Goal: Task Accomplishment & Management: Use online tool/utility

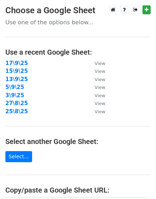
scroll to position [134, 0]
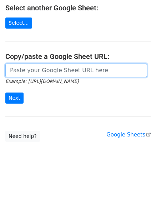
click at [47, 72] on input "url" at bounding box center [76, 71] width 142 height 14
paste input "[URL][DOMAIN_NAME]"
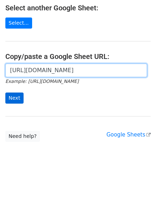
scroll to position [0, 153]
type input "[URL][DOMAIN_NAME]"
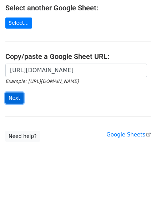
click at [20, 95] on input "Next" at bounding box center [14, 98] width 18 height 11
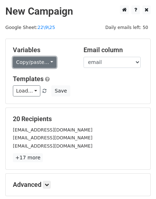
click at [27, 60] on link "Copy/paste..." at bounding box center [35, 62] width 44 height 11
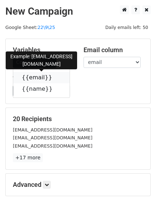
click at [37, 82] on link "{{email}}" at bounding box center [41, 77] width 57 height 11
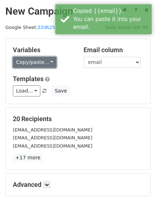
click at [29, 61] on link "Copy/paste..." at bounding box center [35, 62] width 44 height 11
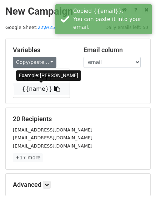
click at [39, 90] on link "{{name}}" at bounding box center [41, 88] width 57 height 11
